Goal: Task Accomplishment & Management: Complete application form

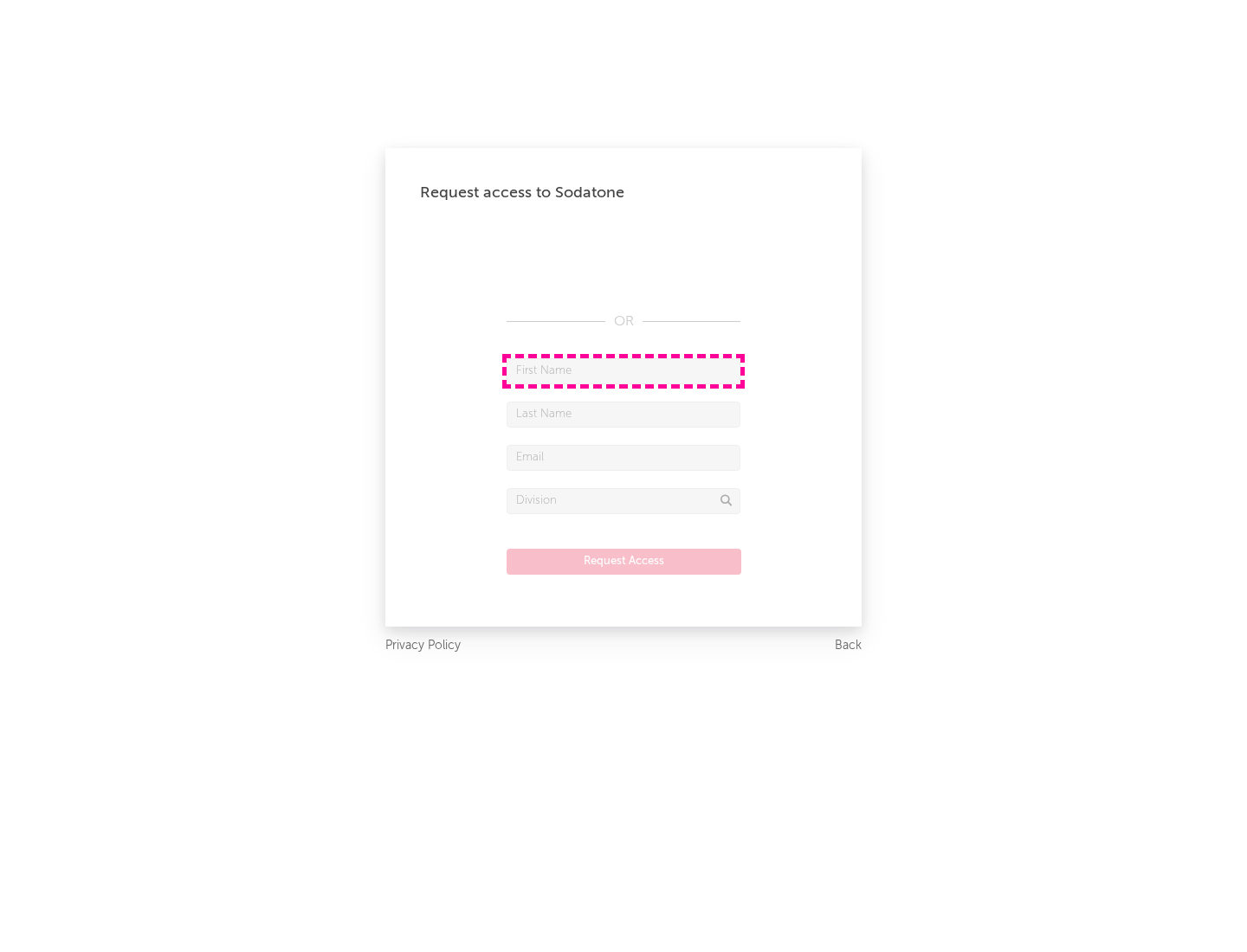
click at [623, 370] on input "text" at bounding box center [623, 371] width 234 height 26
type input "[PERSON_NAME]"
click at [623, 414] on input "text" at bounding box center [623, 414] width 234 height 26
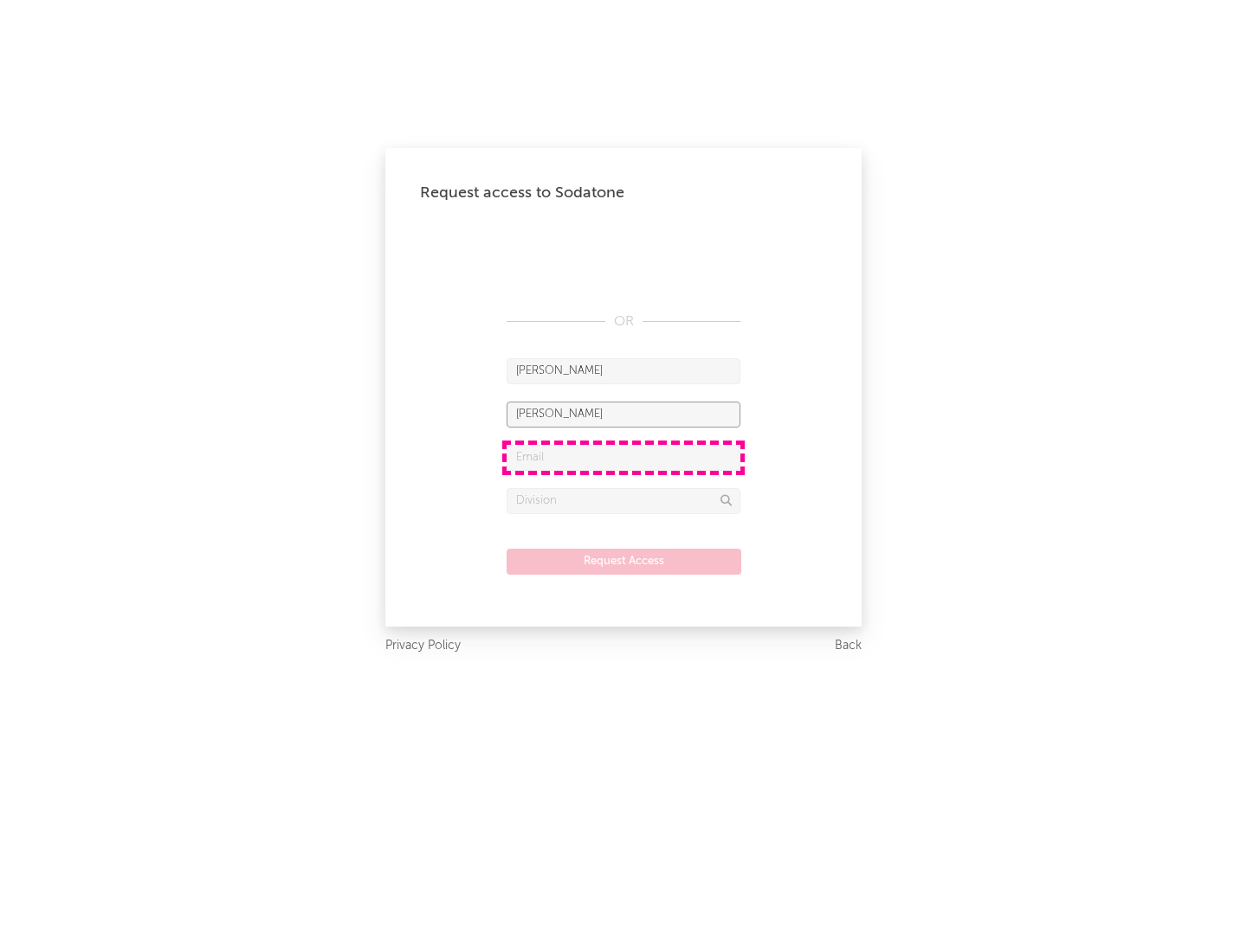
type input "[PERSON_NAME]"
click at [623, 457] on input "text" at bounding box center [623, 458] width 234 height 26
type input "[EMAIL_ADDRESS][DOMAIN_NAME]"
click at [623, 501] on input "text" at bounding box center [623, 501] width 234 height 26
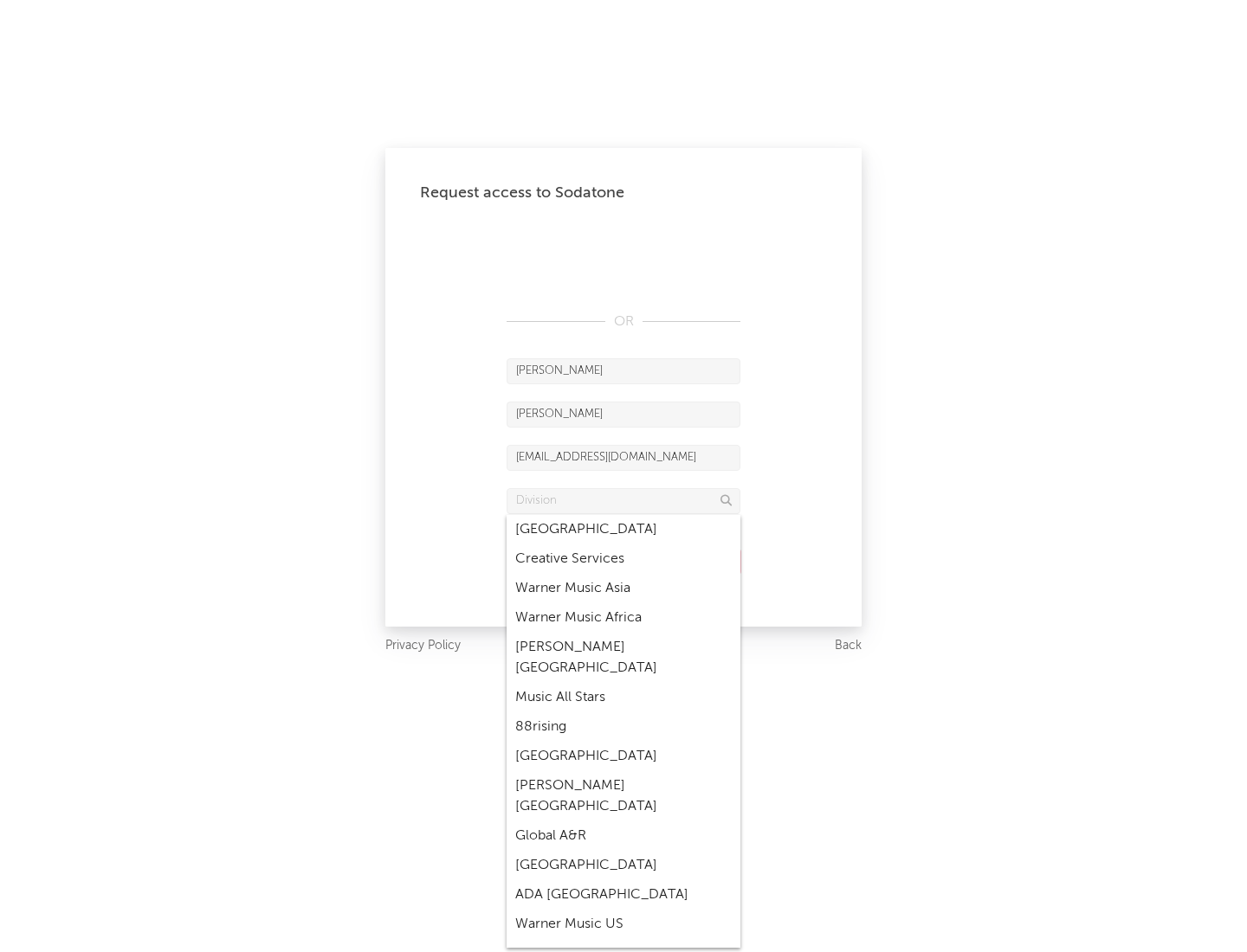
click at [623, 683] on div "Music All Stars" at bounding box center [623, 697] width 234 height 29
type input "Music All Stars"
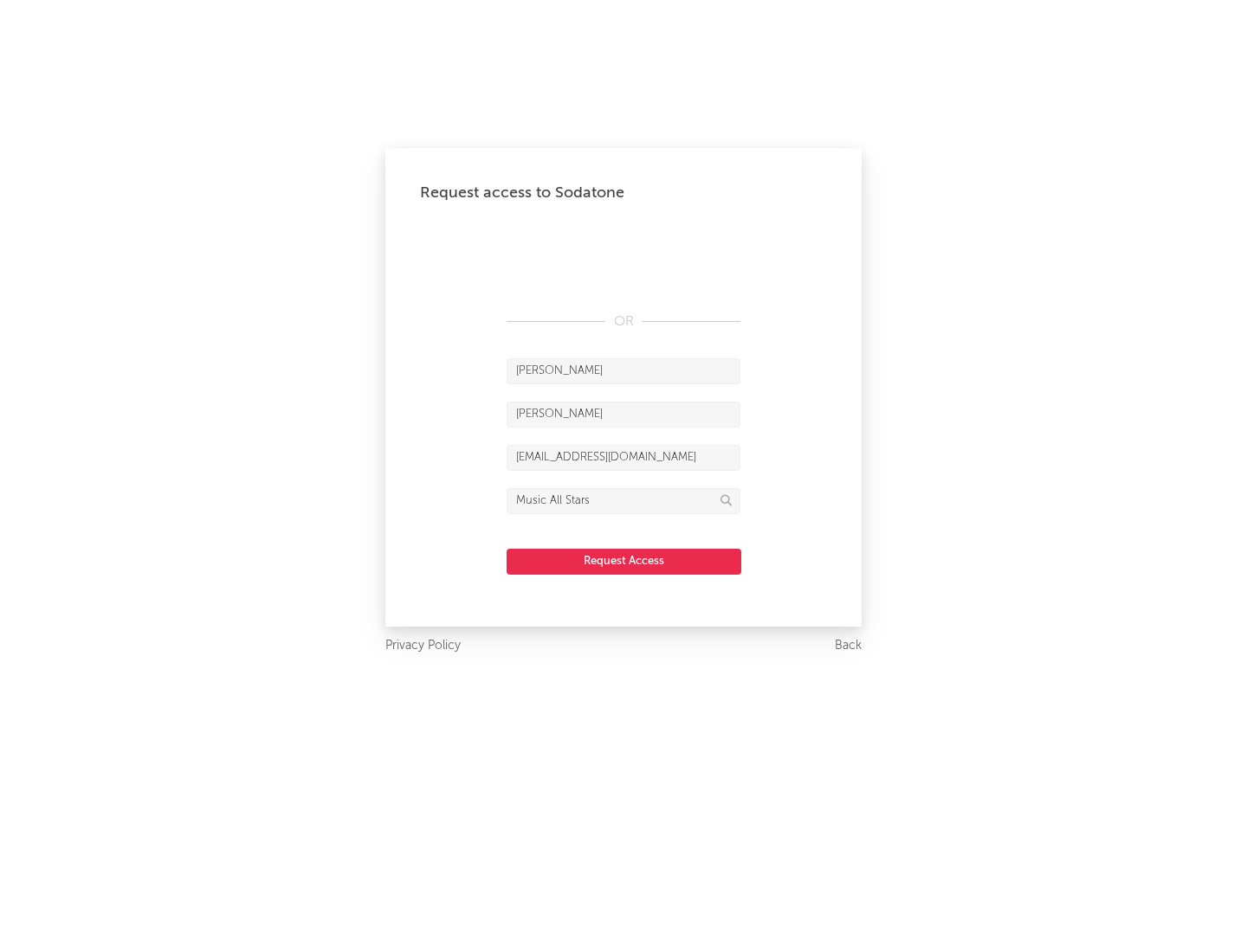
click at [623, 561] on button "Request Access" at bounding box center [623, 561] width 235 height 26
